Goal: Transaction & Acquisition: Obtain resource

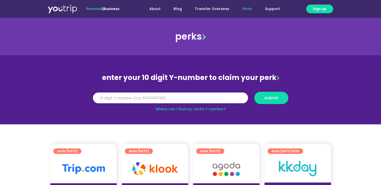
click at [198, 107] on link "Where can I find my card’s Y-number?" at bounding box center [191, 108] width 70 height 5
click at [122, 98] on input "Y Number" at bounding box center [170, 97] width 155 height 11
type input "8171207216"
click at [273, 96] on span "submit" at bounding box center [271, 98] width 14 height 4
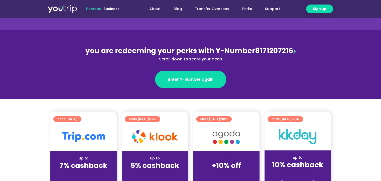
scroll to position [50, 0]
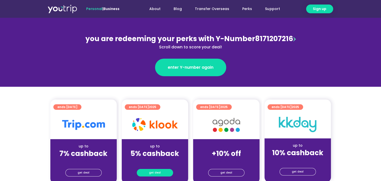
click at [155, 172] on span "get deal" at bounding box center [155, 172] width 12 height 7
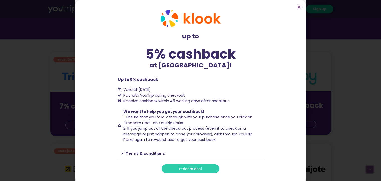
scroll to position [100, 0]
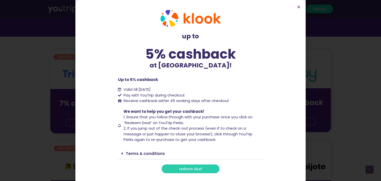
click at [191, 168] on span "redeem deal" at bounding box center [190, 169] width 23 height 4
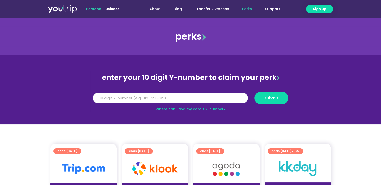
drag, startPoint x: 0, startPoint y: 0, endPoint x: 123, endPoint y: 100, distance: 158.8
click at [123, 100] on input "Y Number" at bounding box center [170, 97] width 155 height 11
type input "8171207216"
click at [254, 92] on button "submit" at bounding box center [271, 98] width 34 height 12
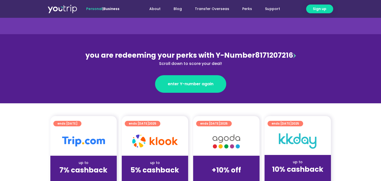
scroll to position [50, 0]
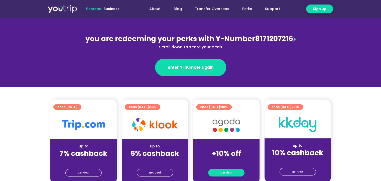
click at [225, 172] on span "get deal" at bounding box center [226, 172] width 12 height 7
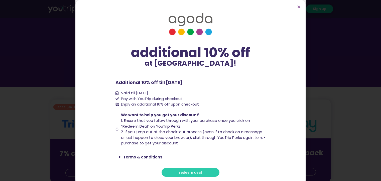
click at [193, 172] on span "redeem deal" at bounding box center [190, 172] width 23 height 4
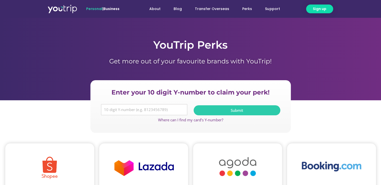
click at [132, 110] on input "Y Number" at bounding box center [144, 110] width 87 height 12
type input "8171207216"
click at [194, 105] on button "Submit" at bounding box center [237, 110] width 87 height 10
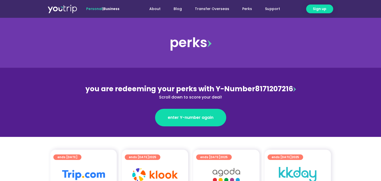
click at [85, 175] on img at bounding box center [83, 175] width 43 height 10
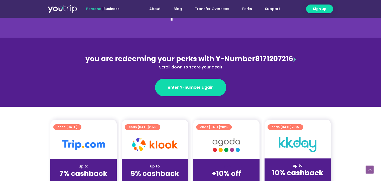
scroll to position [100, 0]
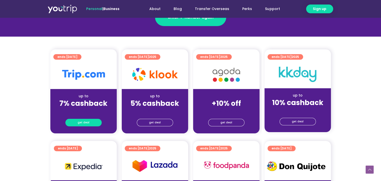
click at [84, 119] on span "get deal" at bounding box center [84, 122] width 12 height 7
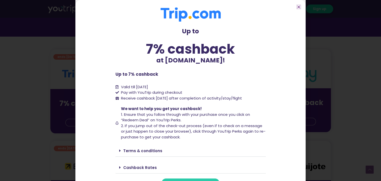
scroll to position [10, 0]
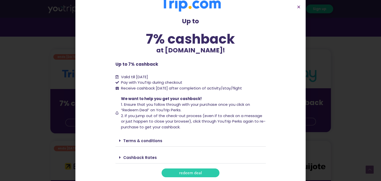
click at [188, 173] on span "redeem deal" at bounding box center [190, 173] width 23 height 4
